Goal: Task Accomplishment & Management: Use online tool/utility

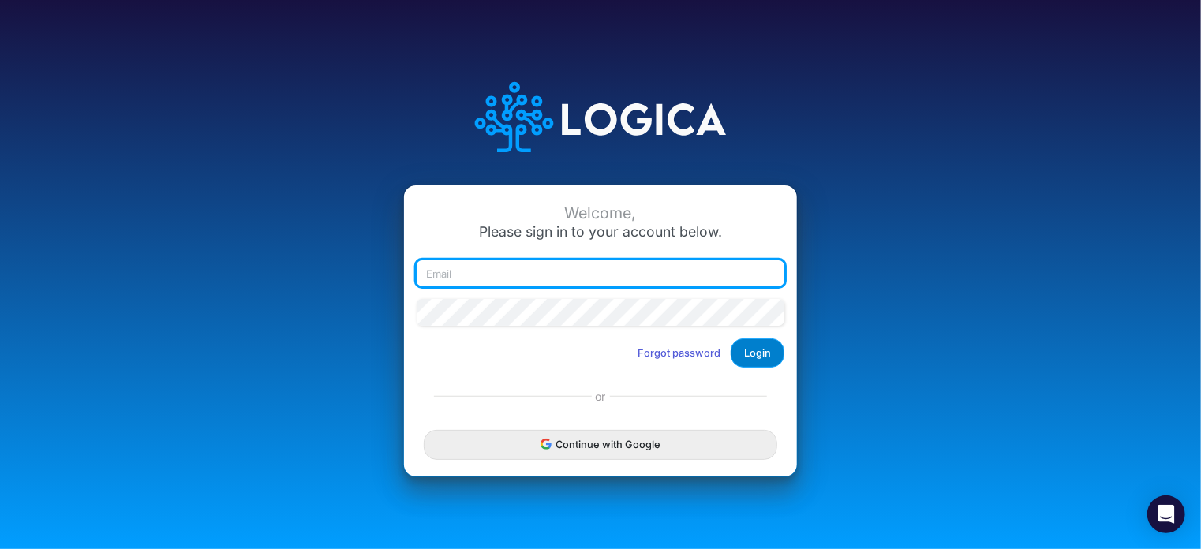
type input "rswan@heritage-communities.com"
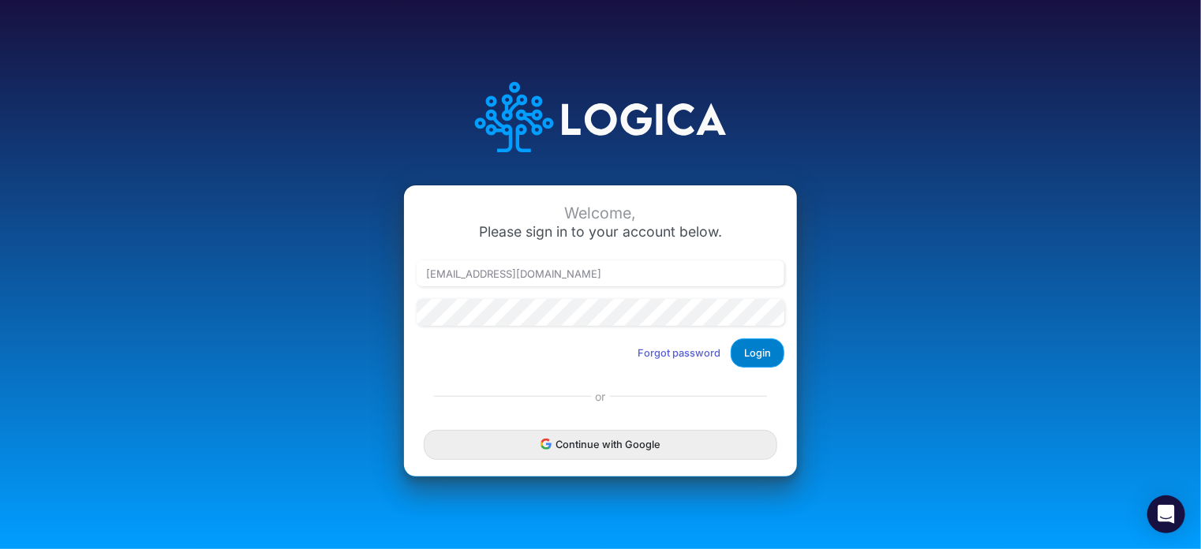
click at [746, 350] on button "Login" at bounding box center [758, 352] width 54 height 29
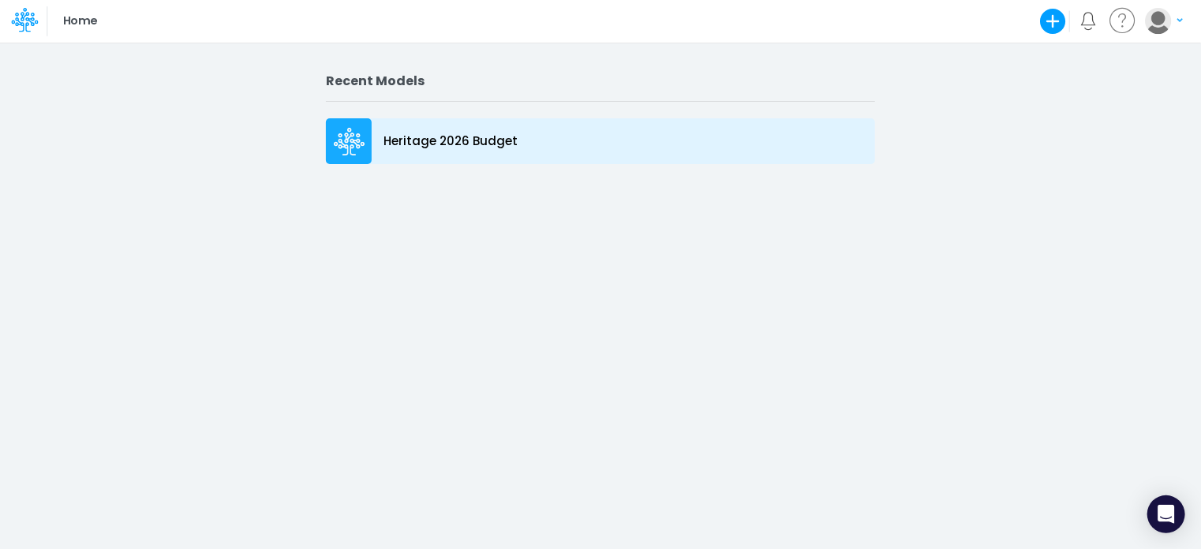
click at [356, 138] on icon at bounding box center [350, 142] width 32 height 28
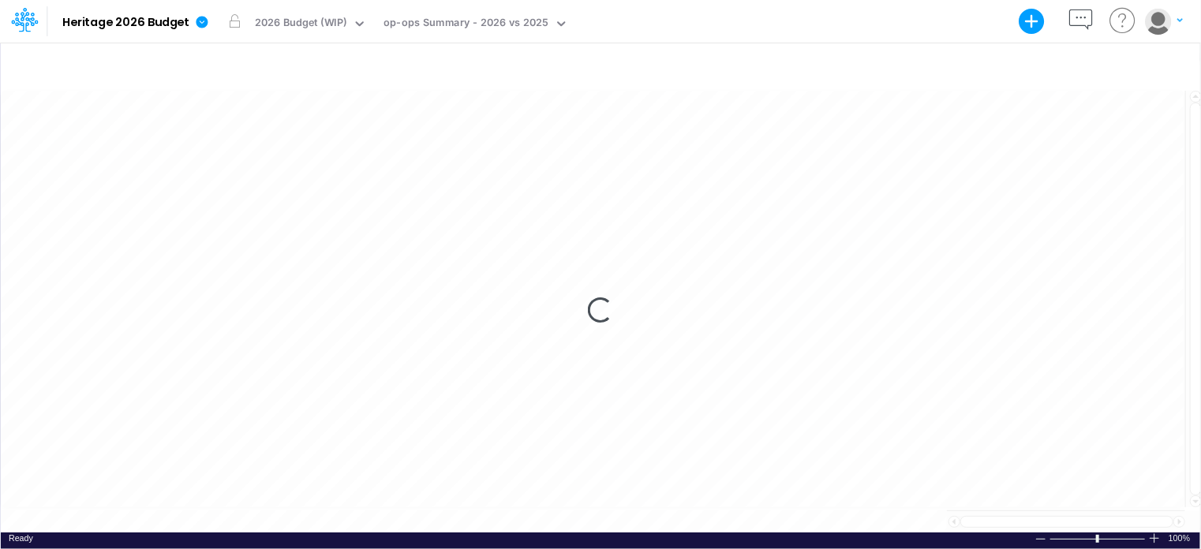
click at [87, 157] on div "Loading..." at bounding box center [600, 310] width 1199 height 444
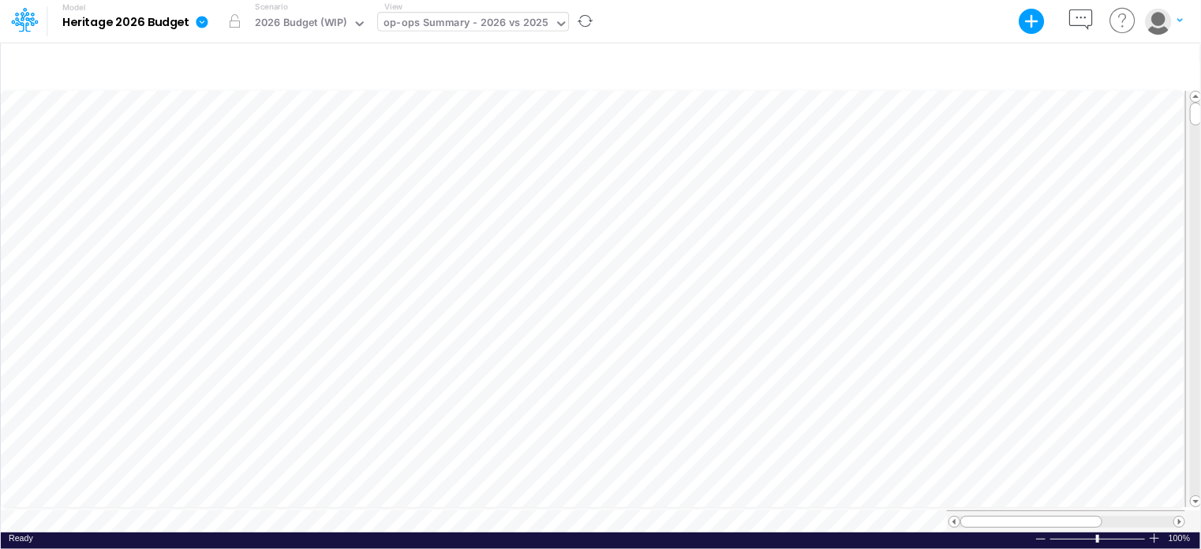
click at [555, 28] on icon at bounding box center [561, 24] width 14 height 14
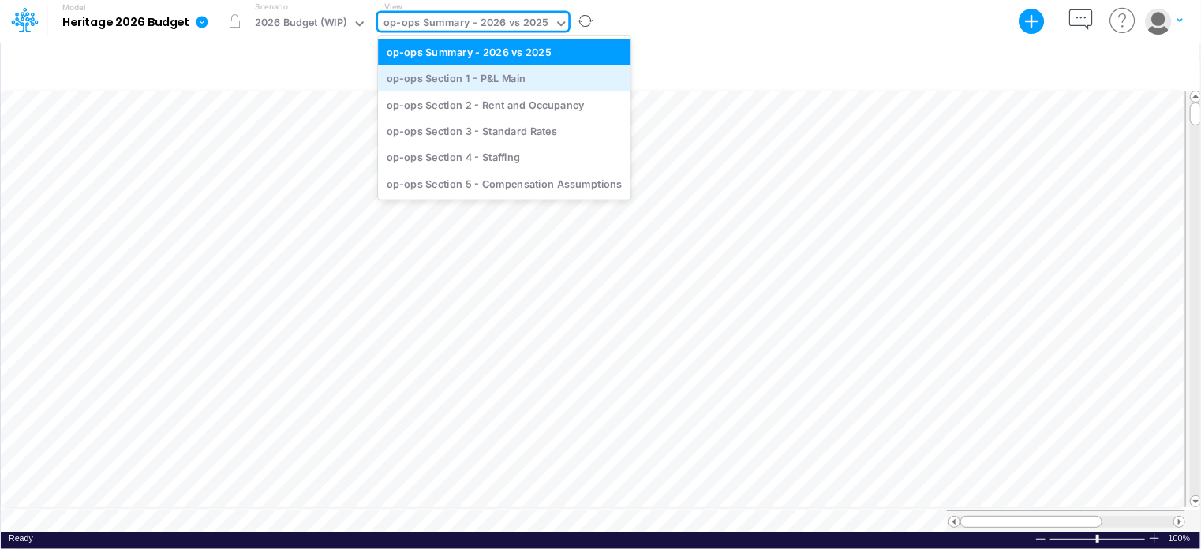
click at [514, 86] on div "op-ops Section 1 - P&L Main" at bounding box center [504, 78] width 252 height 26
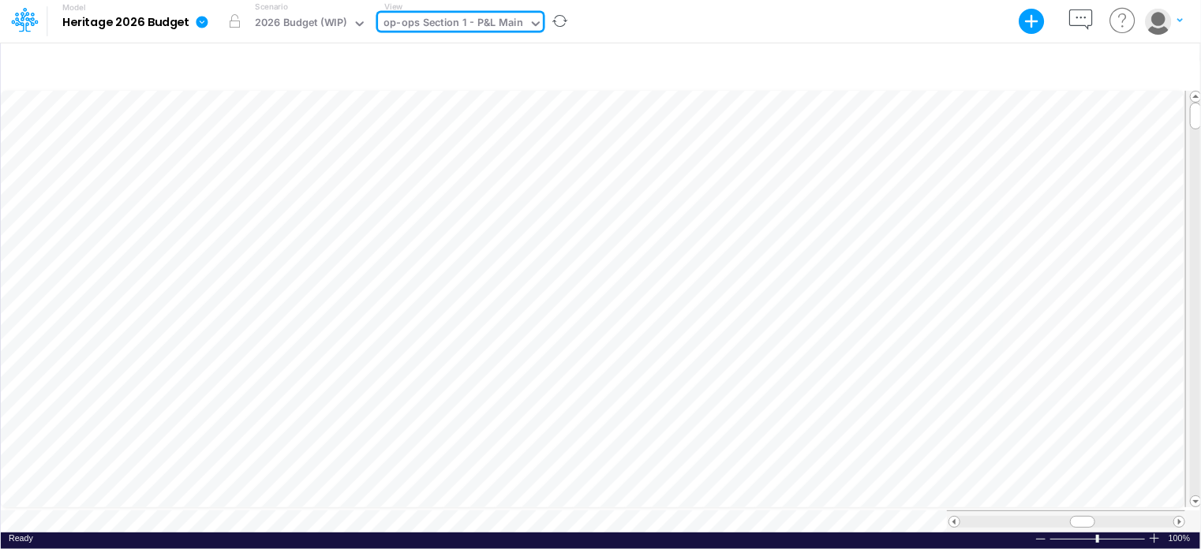
click at [533, 21] on icon at bounding box center [536, 24] width 14 height 14
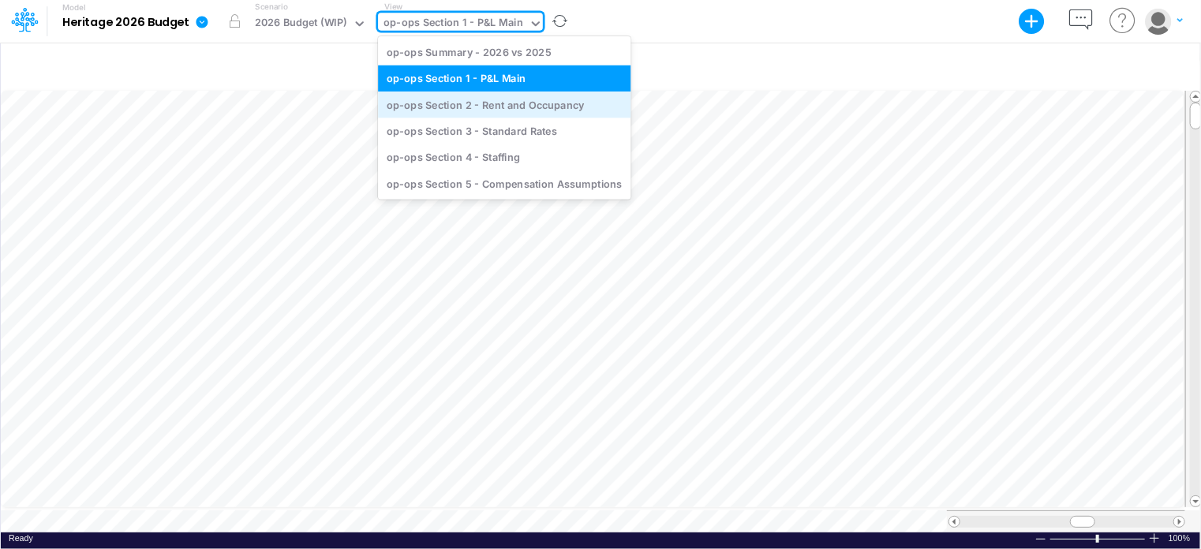
click at [514, 107] on div "op-ops Section 2 - Rent and Occupancy" at bounding box center [504, 105] width 252 height 26
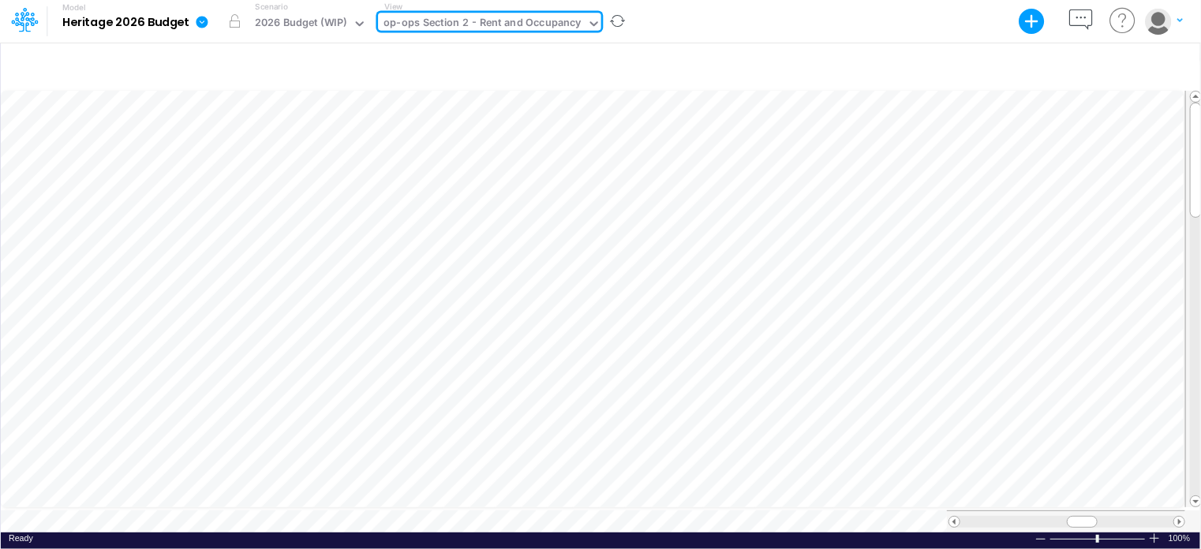
click at [587, 22] on icon at bounding box center [594, 24] width 14 height 14
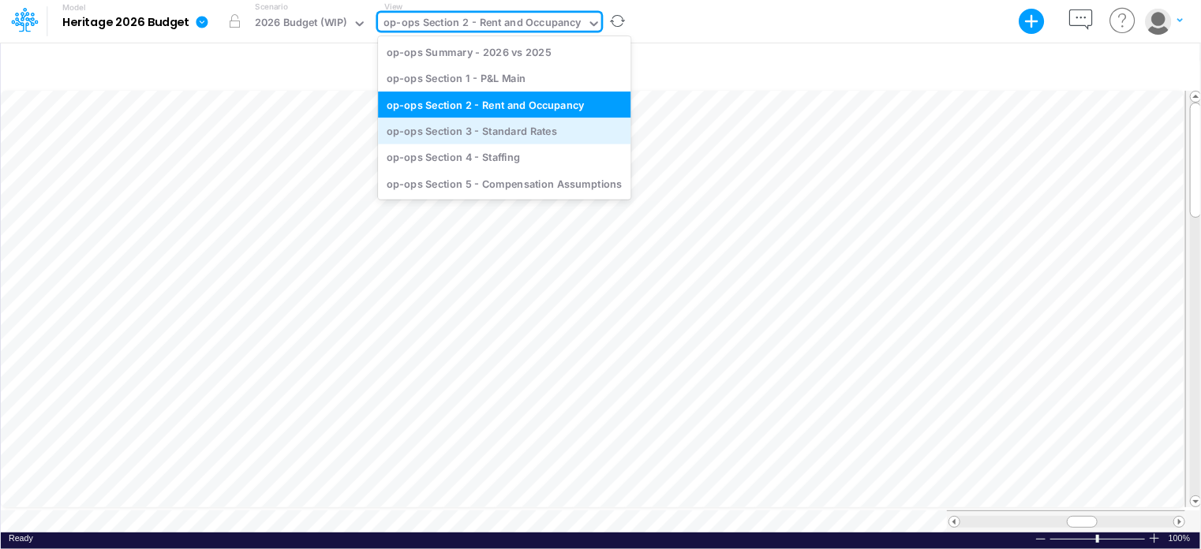
click at [524, 132] on div "op-ops Section 3 - Standard Rates" at bounding box center [504, 131] width 252 height 26
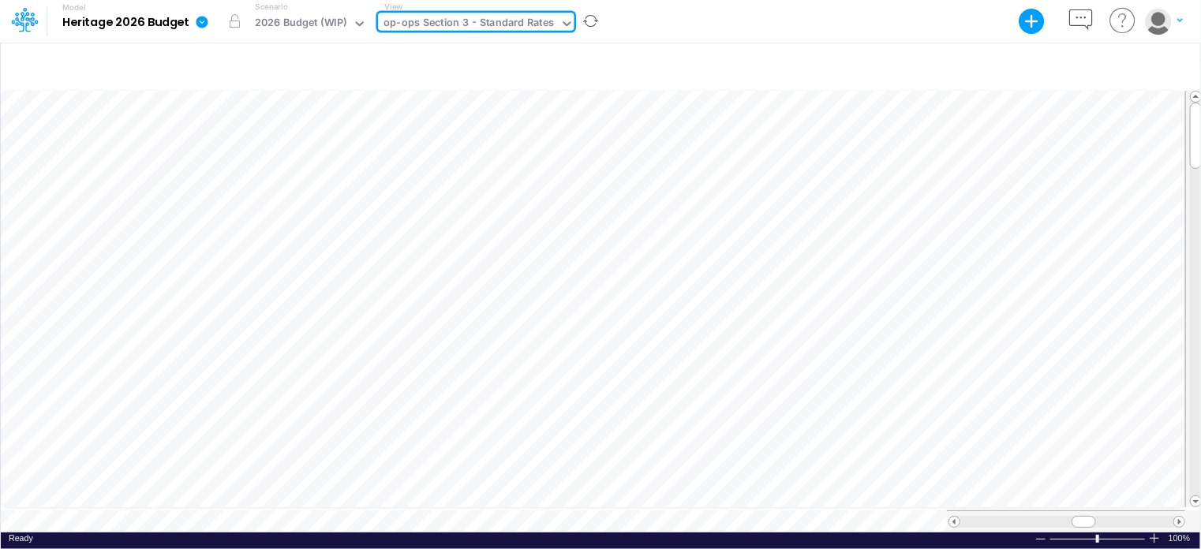
click at [562, 25] on icon at bounding box center [567, 24] width 14 height 14
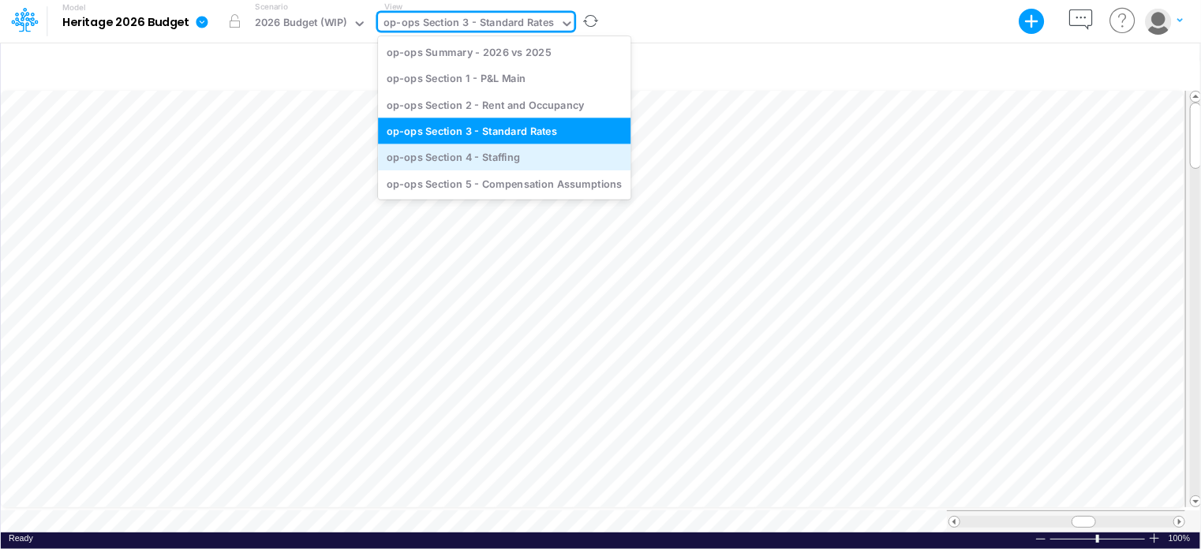
click at [504, 156] on div "op-ops Section 4 - Staffing" at bounding box center [504, 157] width 252 height 26
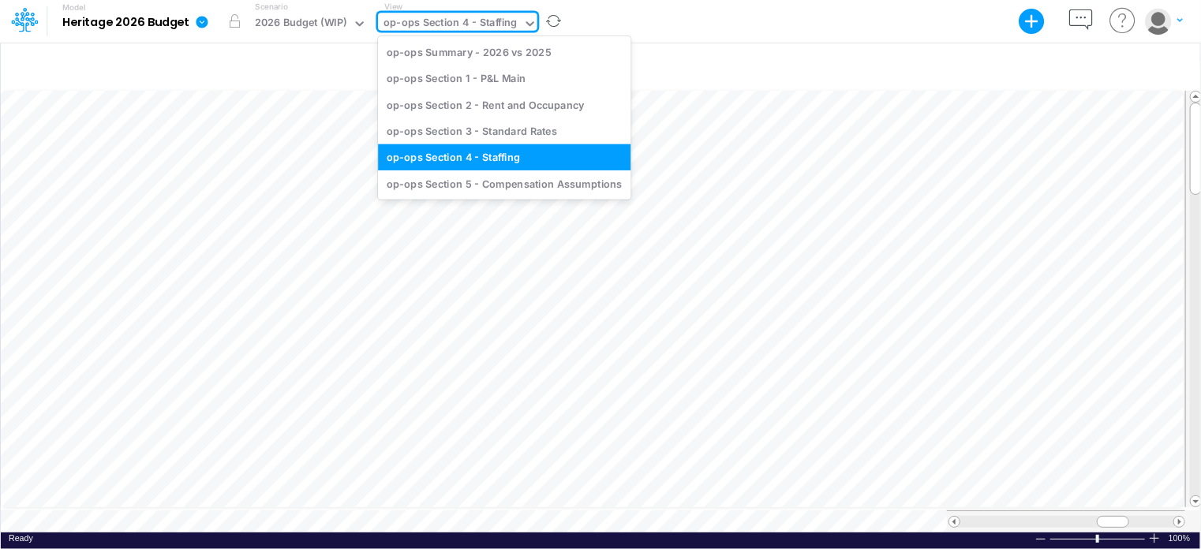
click at [525, 25] on icon at bounding box center [530, 24] width 14 height 14
click at [500, 185] on div "op-ops Section 5 - Compensation Assumptions" at bounding box center [504, 183] width 252 height 26
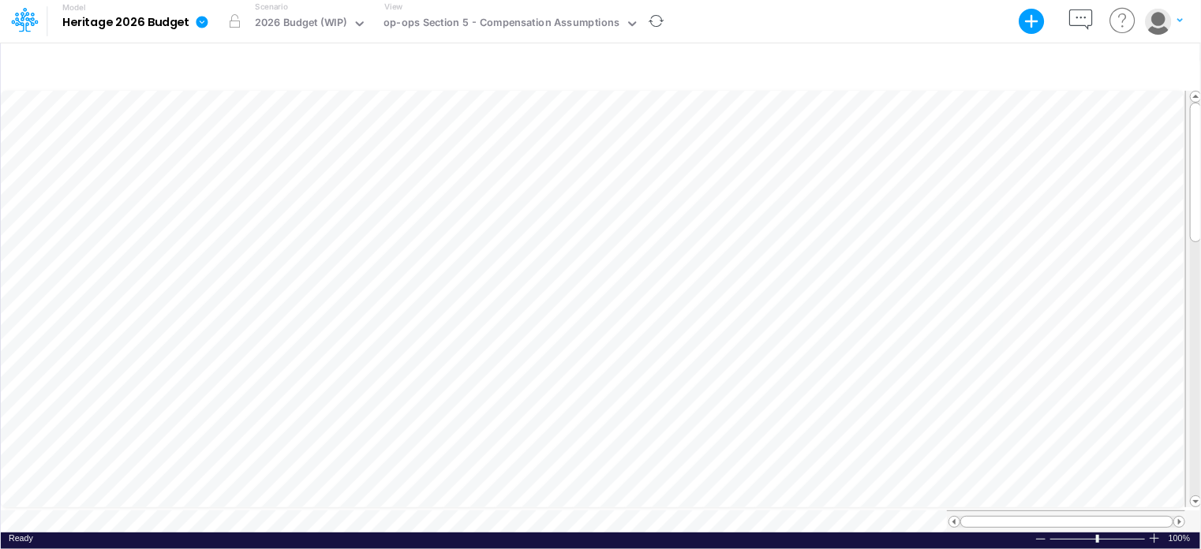
scroll to position [7, 2]
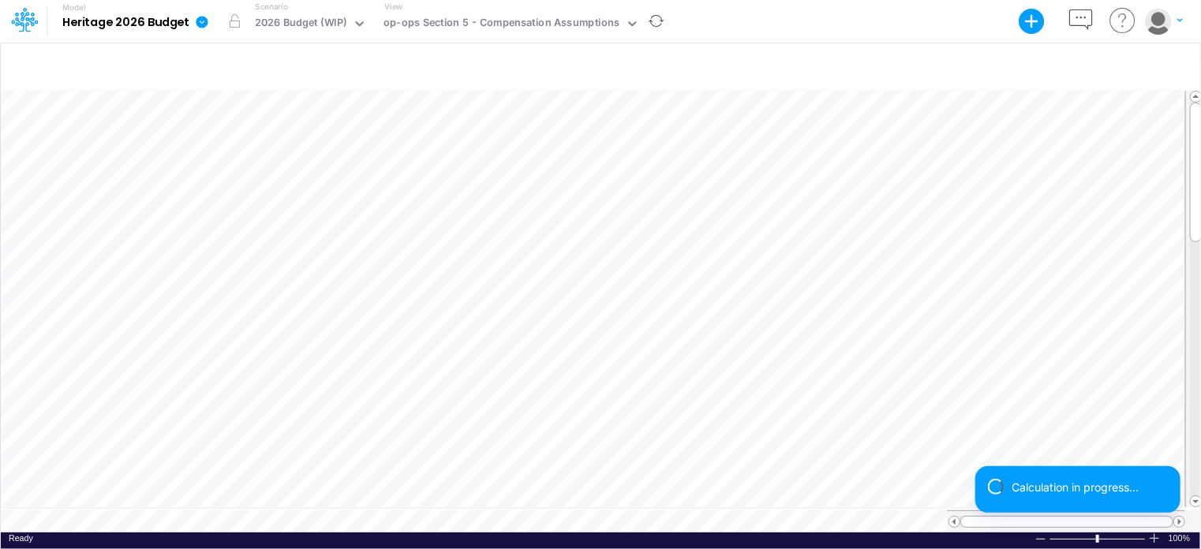
scroll to position [7, 2]
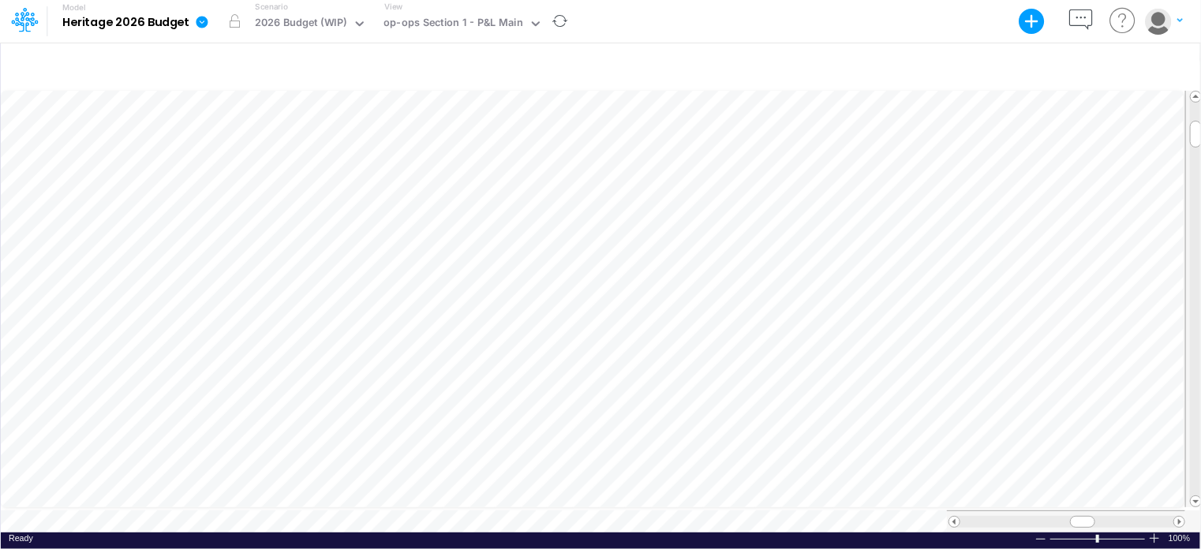
scroll to position [7, 2]
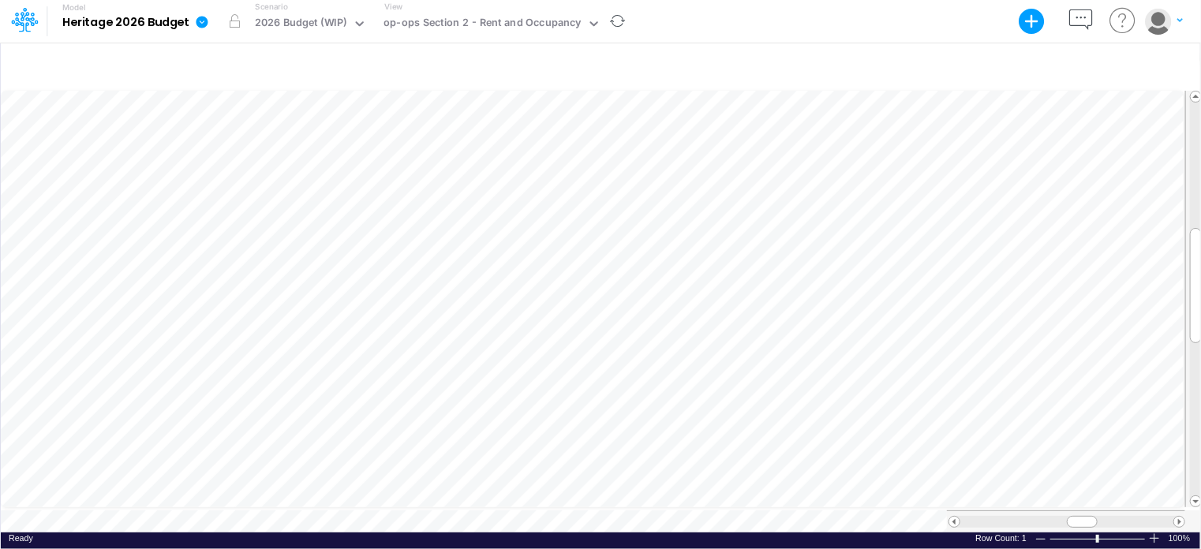
scroll to position [7, 2]
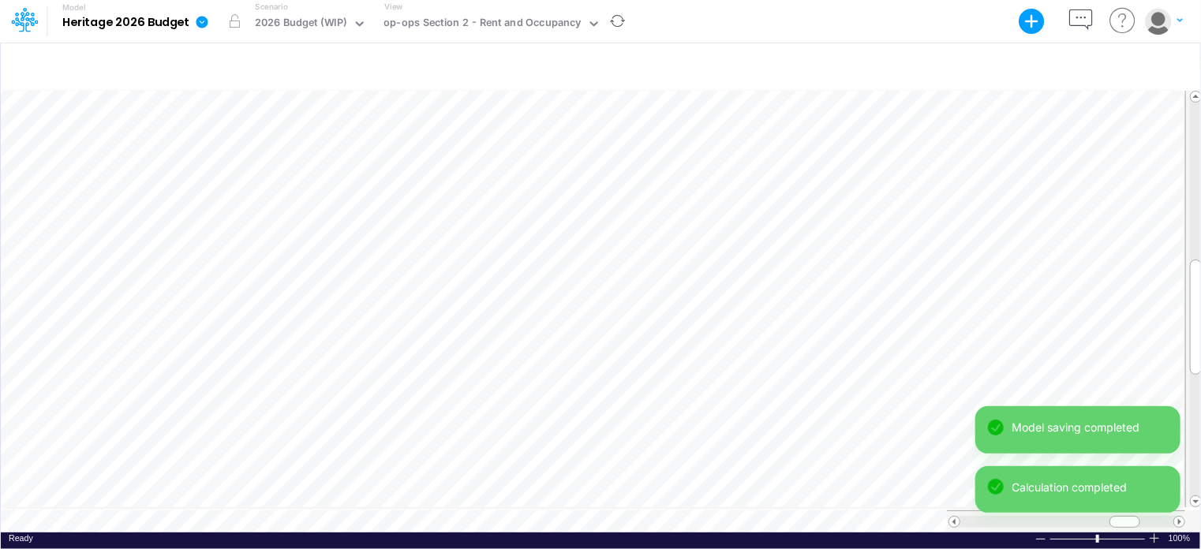
scroll to position [7, 2]
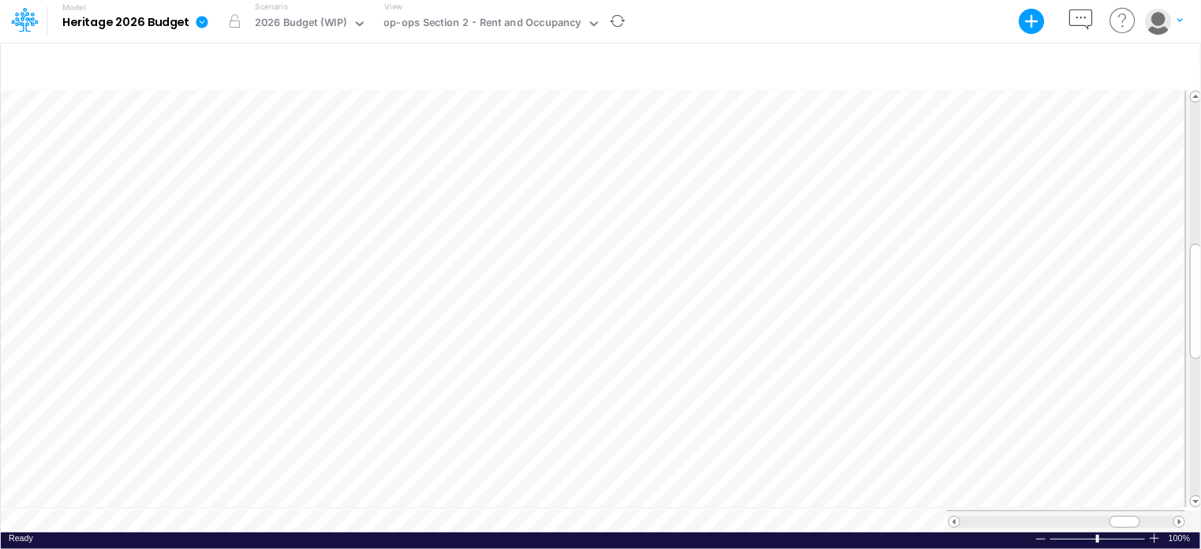
scroll to position [7, 2]
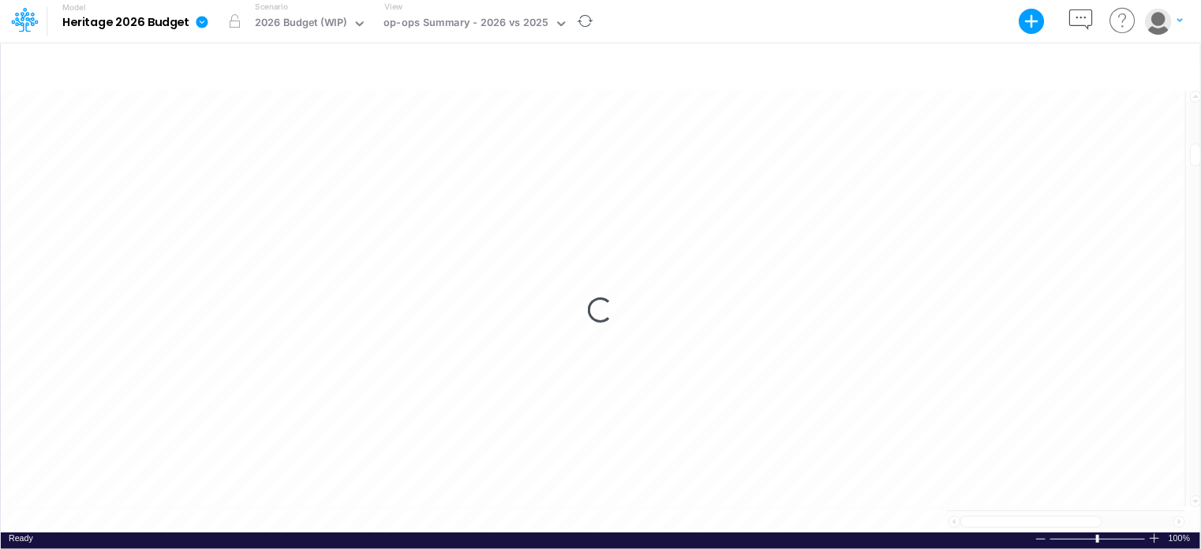
scroll to position [7, 2]
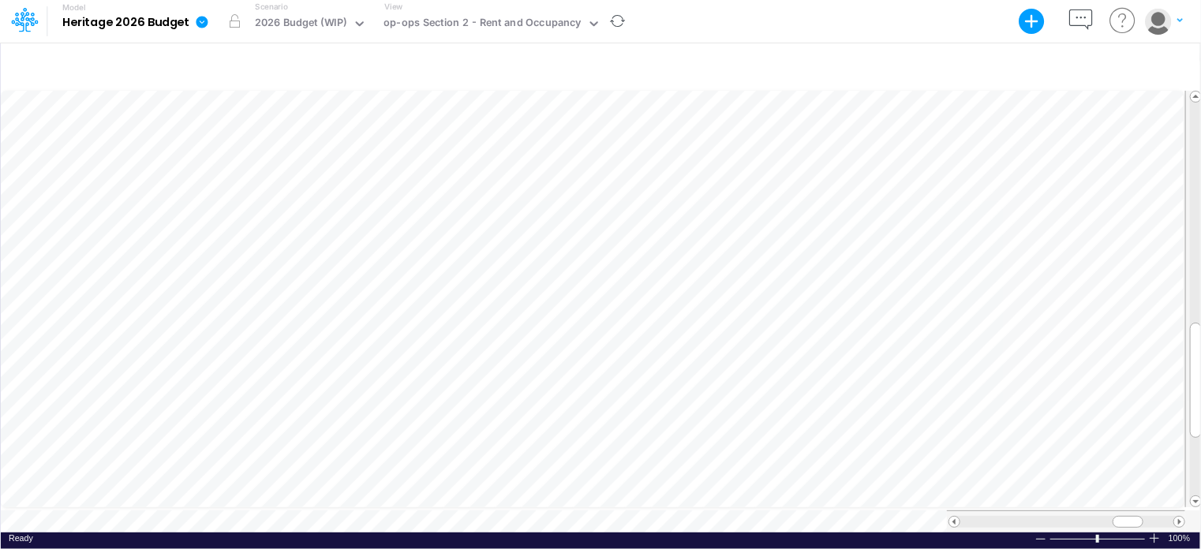
scroll to position [7, 2]
